Goal: Check status: Check status

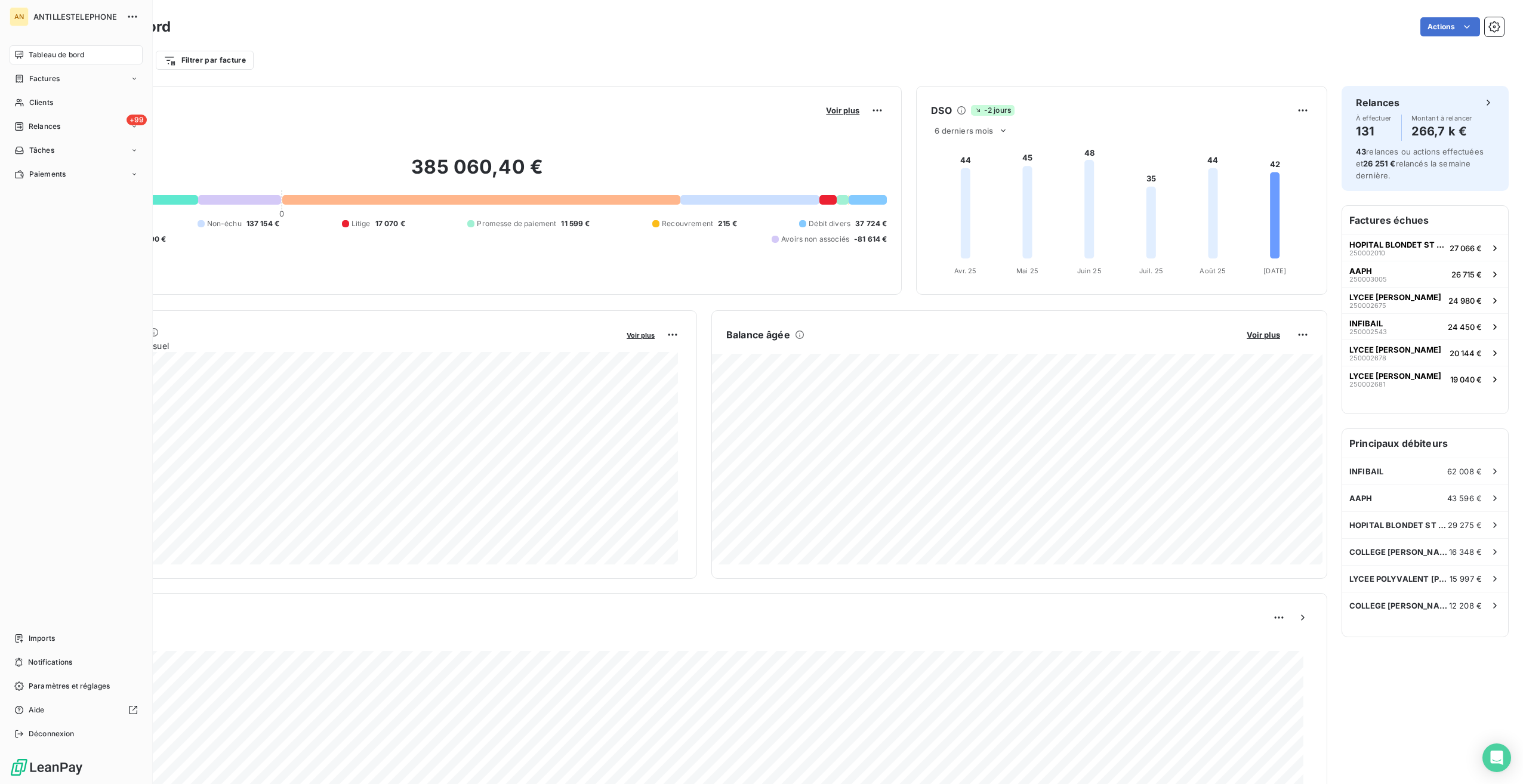
click at [41, 105] on span "Clients" at bounding box center [41, 102] width 24 height 11
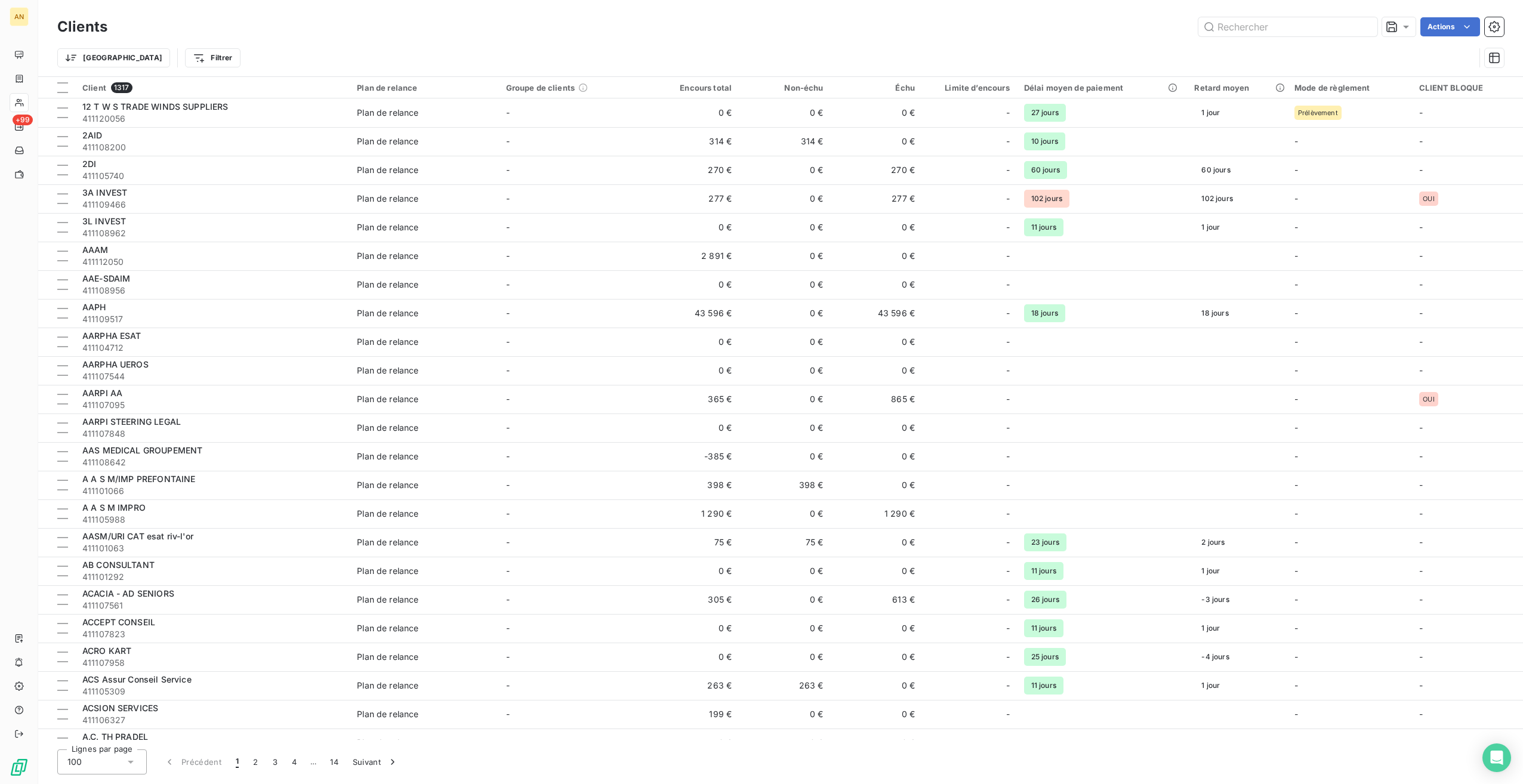
click at [1278, 28] on input "text" at bounding box center [1288, 27] width 179 height 19
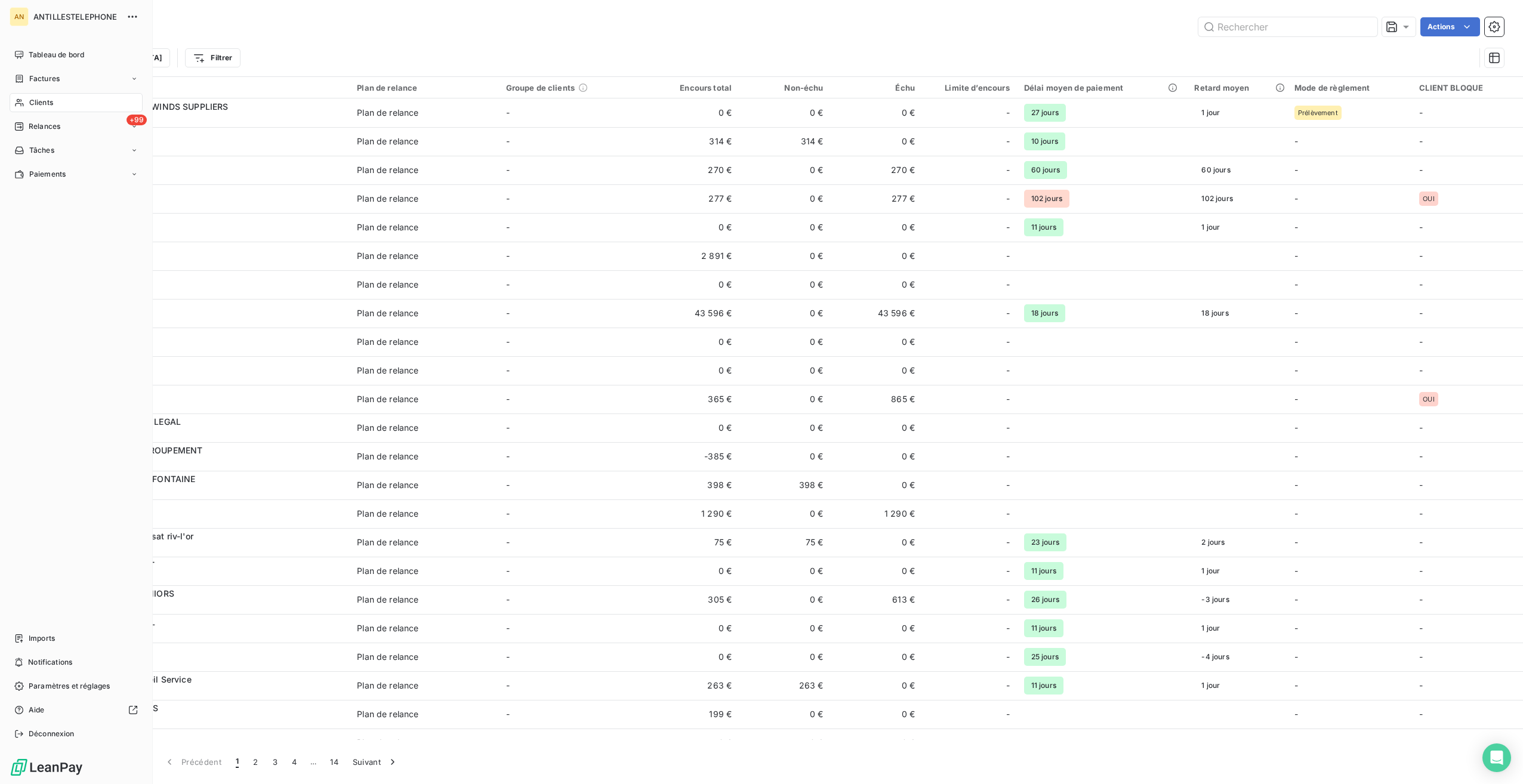
click at [37, 104] on span "Clients" at bounding box center [41, 102] width 24 height 11
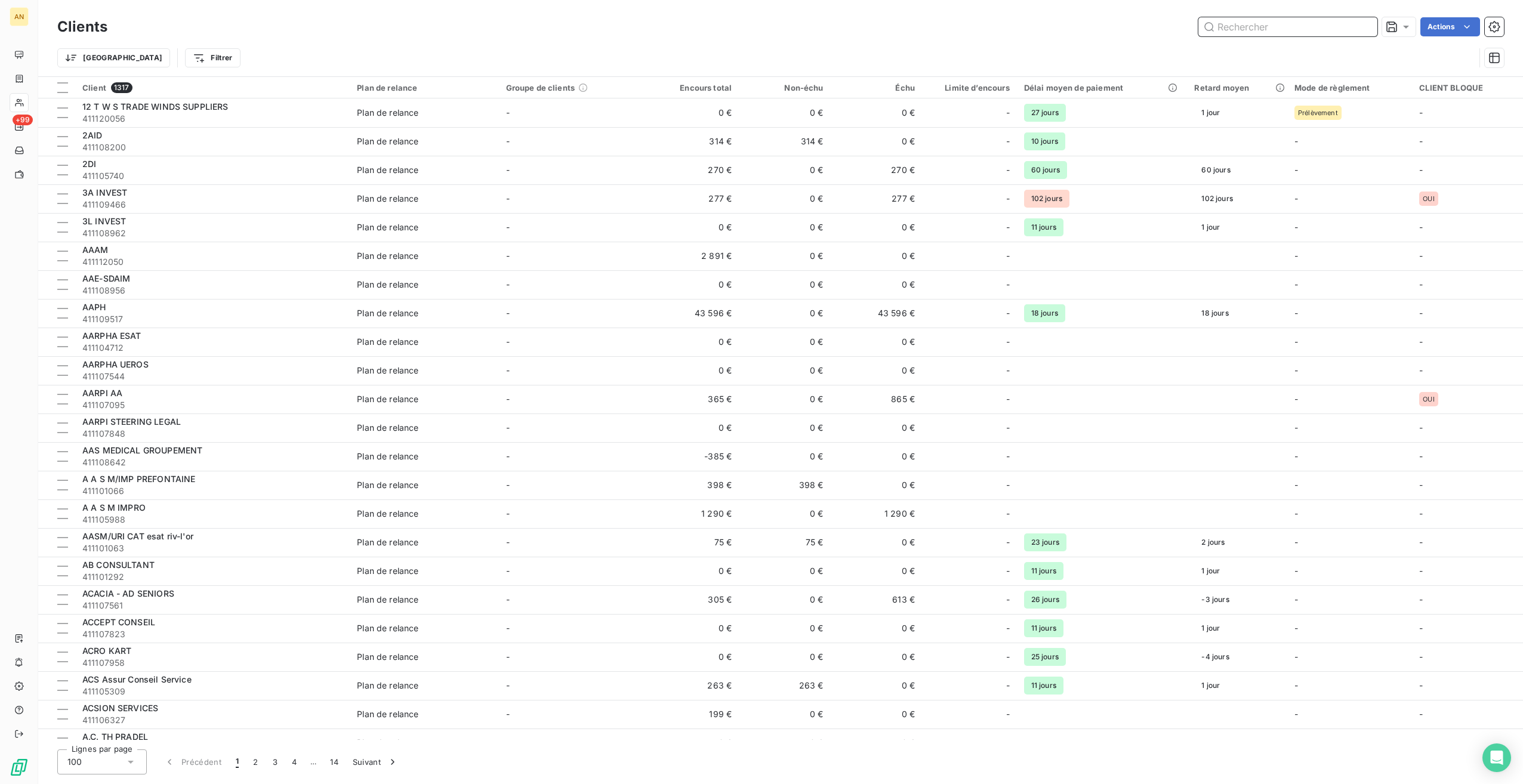
click at [1280, 29] on input "text" at bounding box center [1288, 27] width 179 height 19
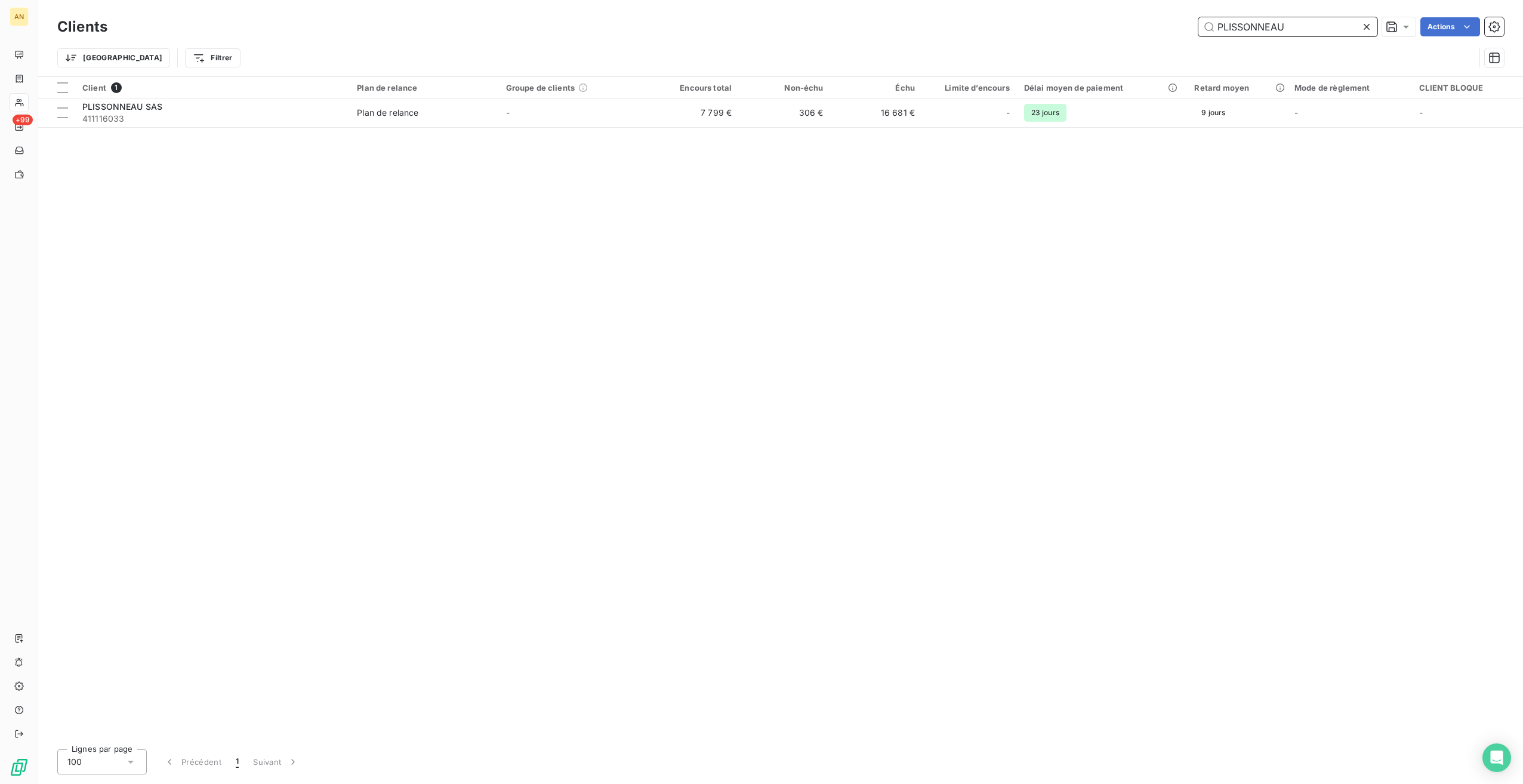
type input "PLISSONNEAU"
click at [325, 116] on span "411116033" at bounding box center [212, 119] width 260 height 12
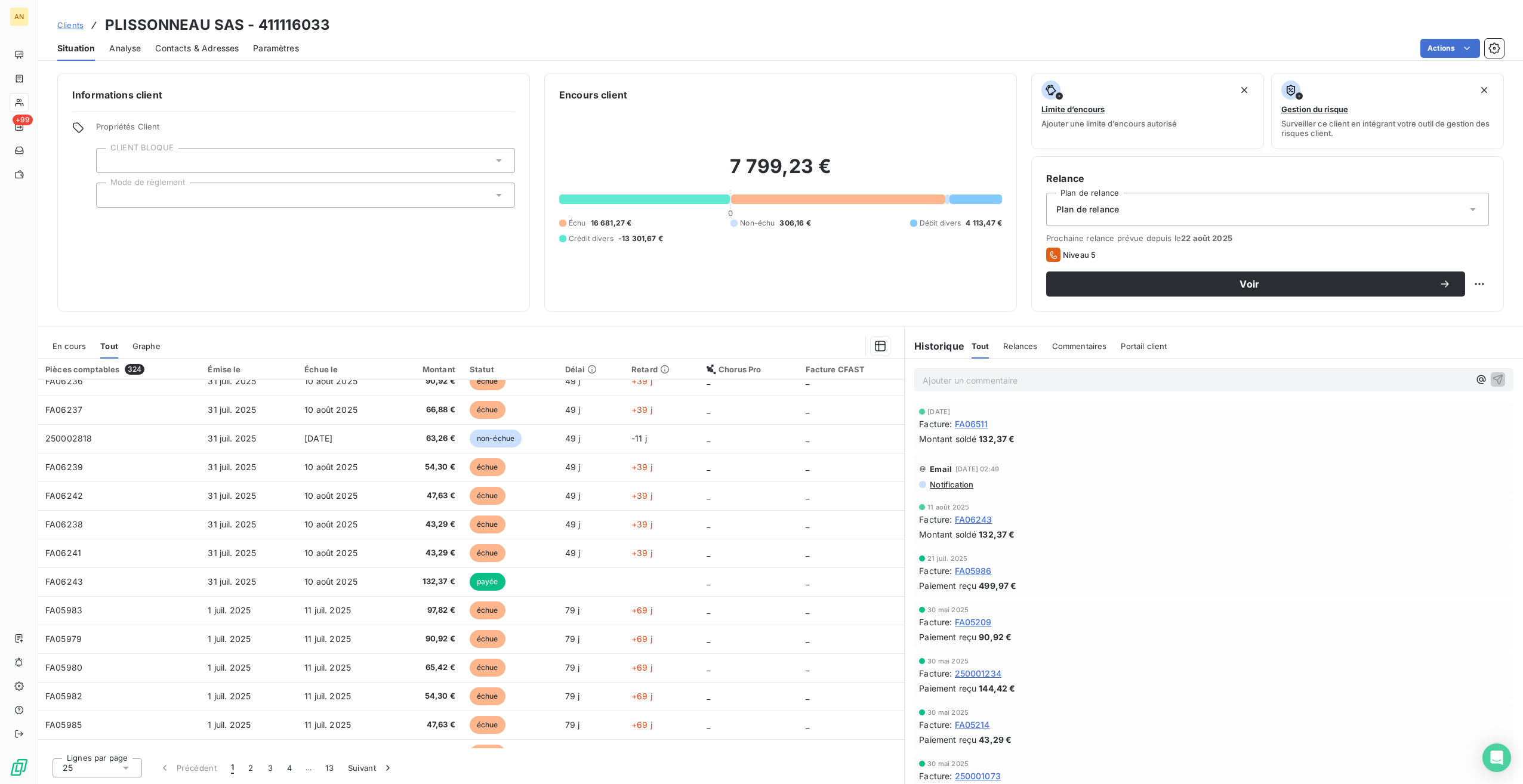
scroll to position [347, 0]
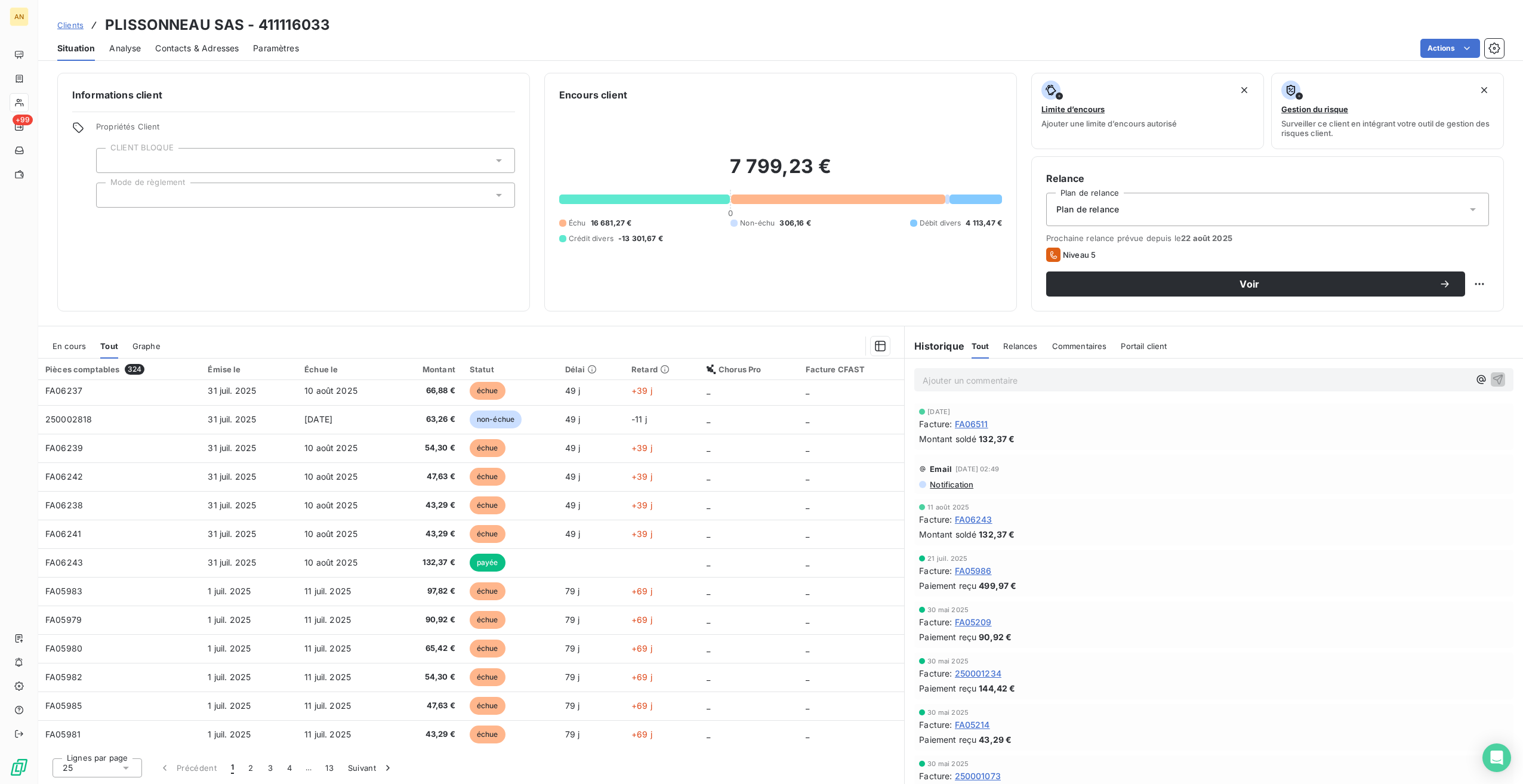
click at [253, 768] on button "2" at bounding box center [251, 767] width 19 height 25
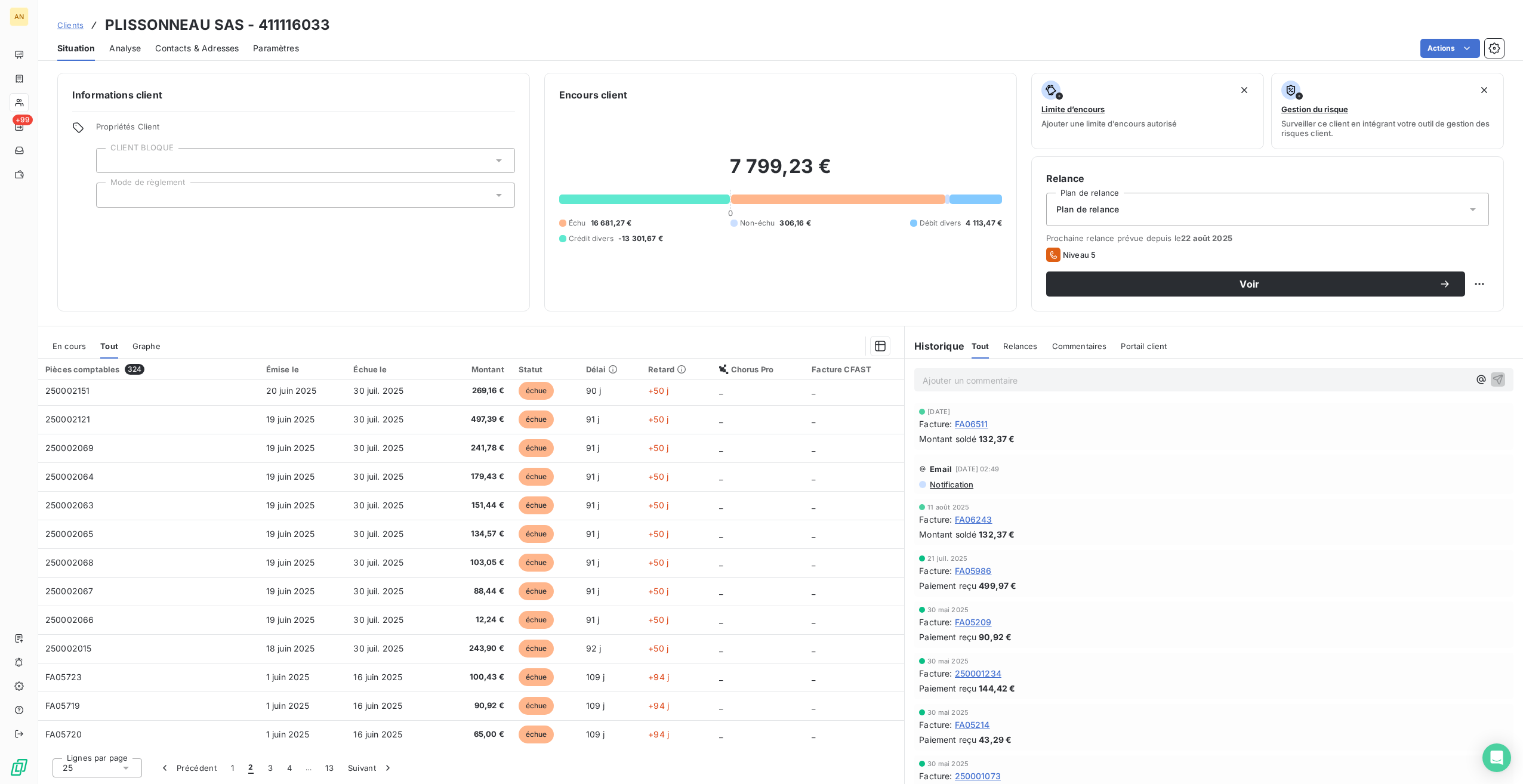
click at [264, 762] on button "3" at bounding box center [270, 767] width 19 height 25
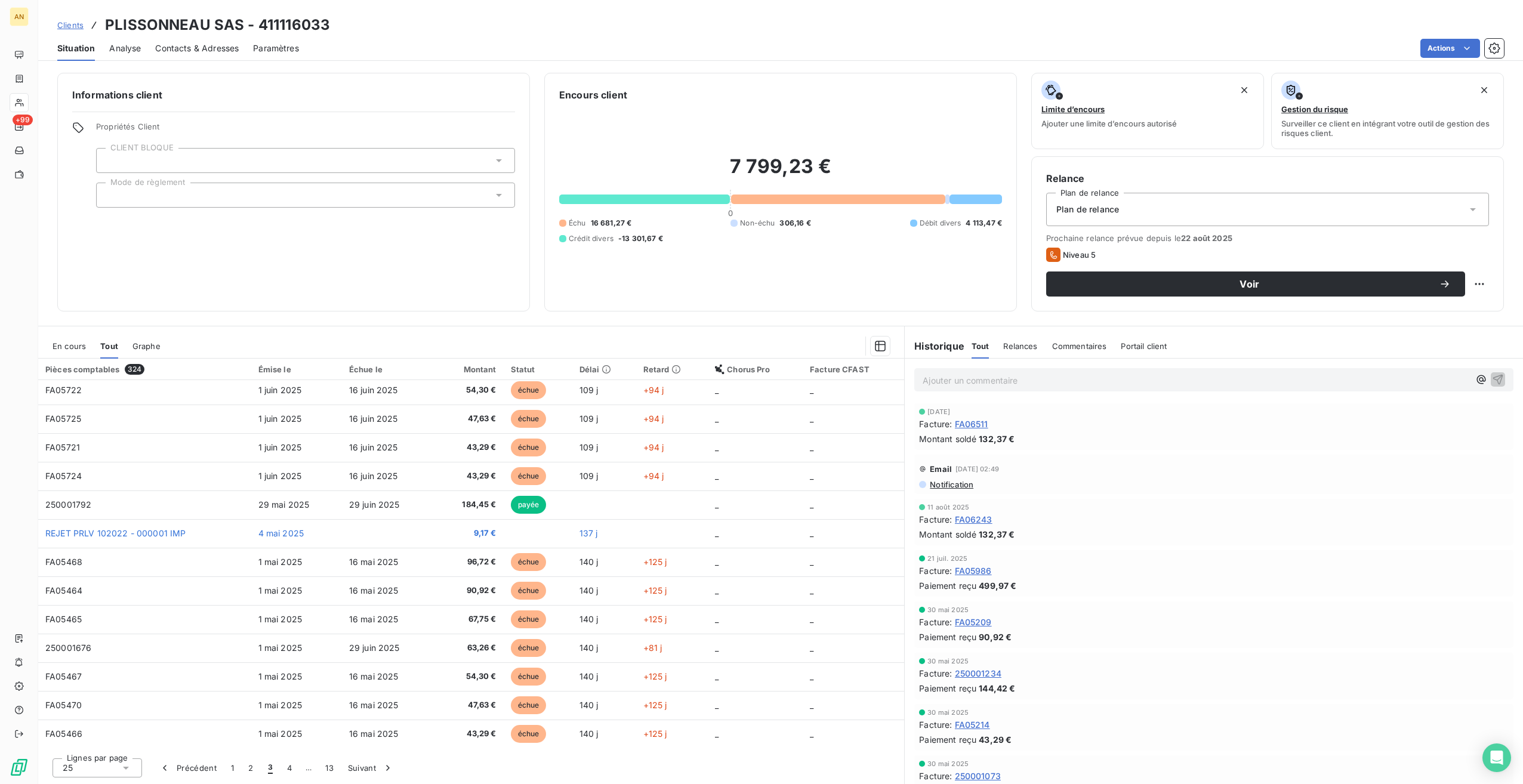
scroll to position [0, 0]
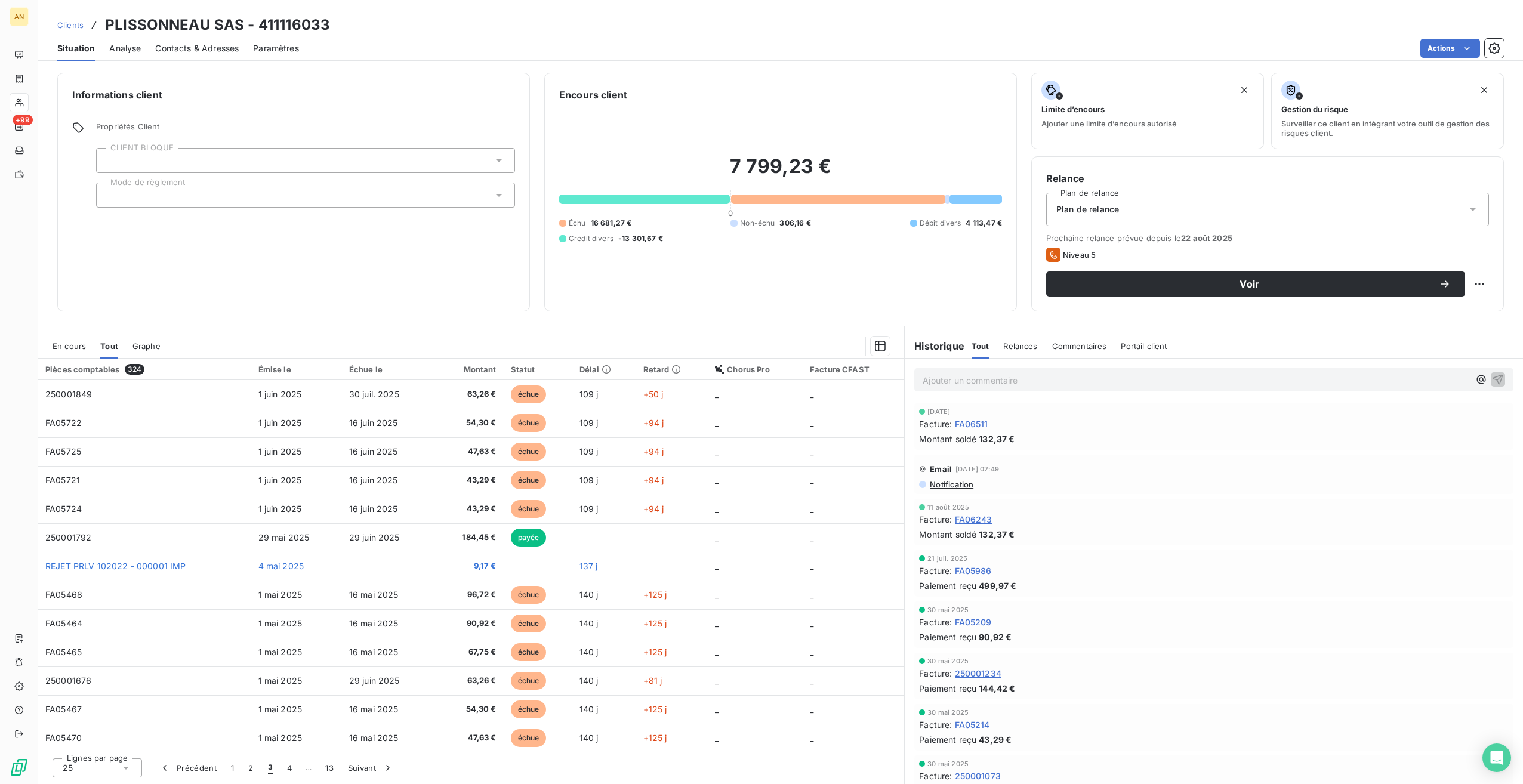
click at [231, 766] on button "1" at bounding box center [232, 767] width 18 height 25
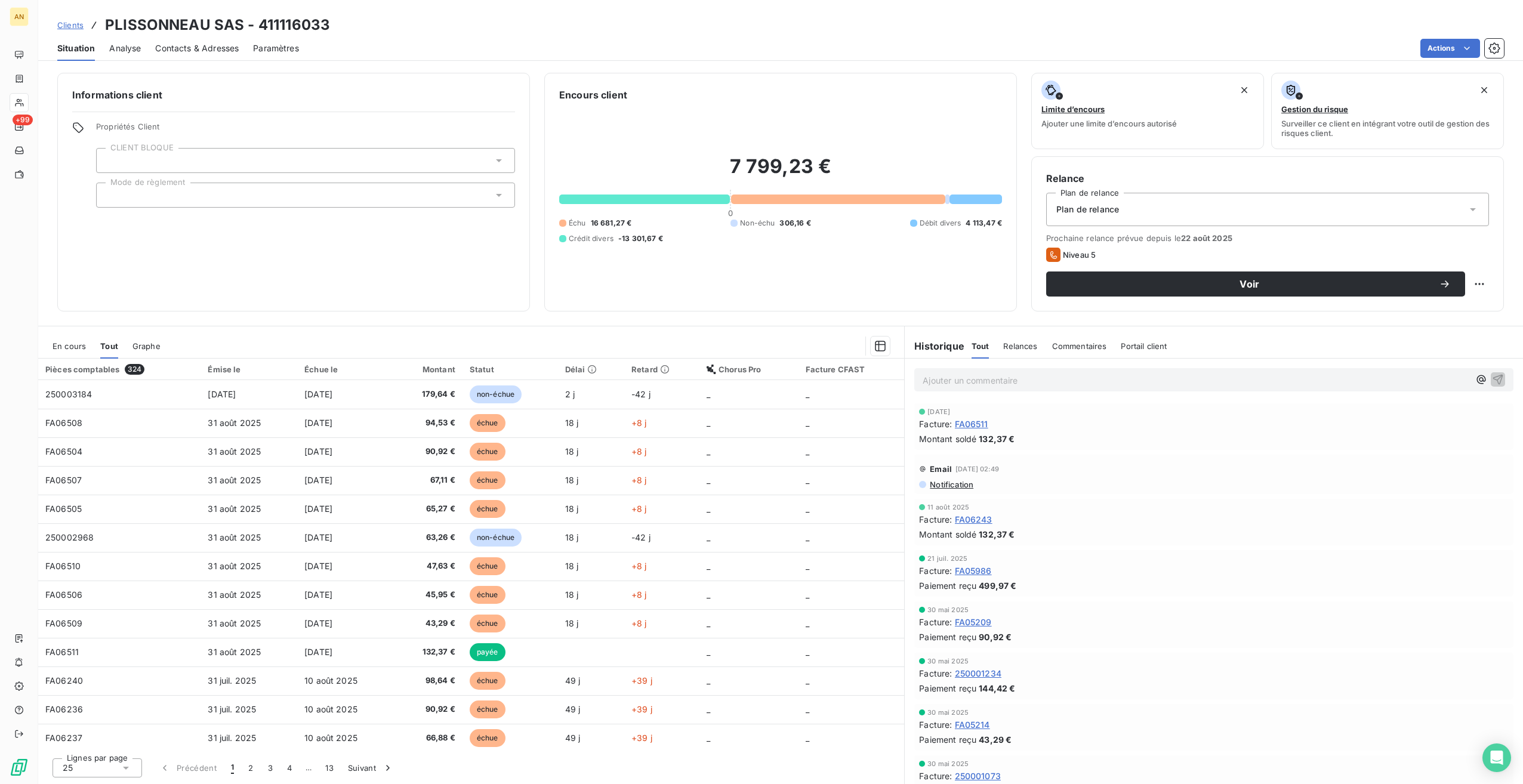
click at [287, 398] on td "[DATE]" at bounding box center [249, 394] width 97 height 28
click at [359, 426] on td "[DATE]" at bounding box center [346, 422] width 97 height 28
click at [361, 448] on td "[DATE]" at bounding box center [346, 452] width 97 height 28
